Goal: Task Accomplishment & Management: Manage account settings

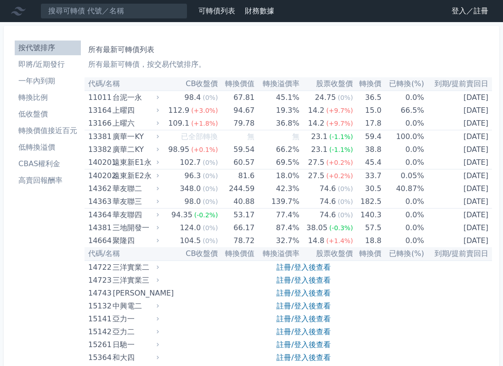
click at [473, 9] on link "登入／註冊" at bounding box center [470, 11] width 51 height 15
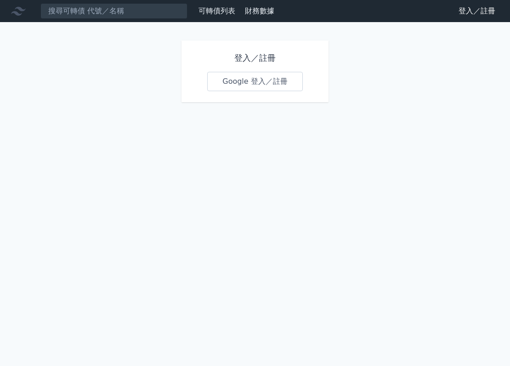
click at [257, 78] on link "Google 登入／註冊" at bounding box center [255, 81] width 96 height 19
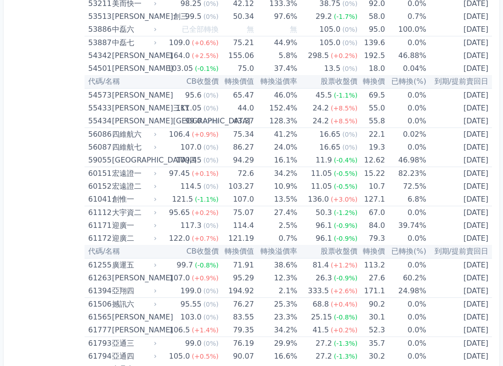
scroll to position [3495, 0]
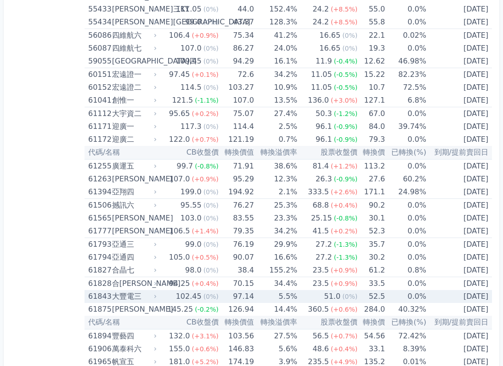
click at [189, 294] on div "102.45" at bounding box center [188, 296] width 29 height 13
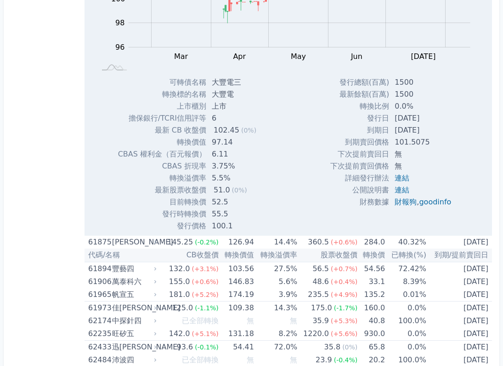
scroll to position [3862, 0]
